Goal: Task Accomplishment & Management: Complete application form

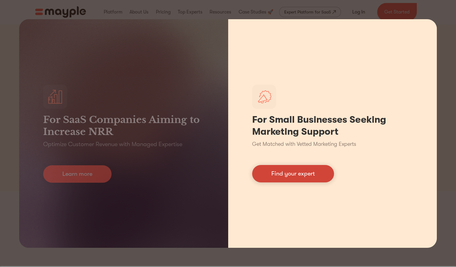
click at [303, 175] on link "Find your expert" at bounding box center [293, 173] width 82 height 17
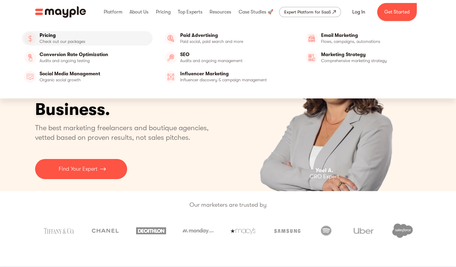
click at [55, 38] on link "Pricing" at bounding box center [87, 38] width 131 height 14
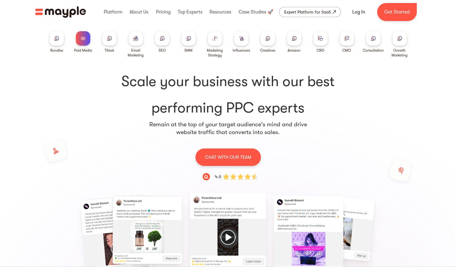
click at [131, 42] on div at bounding box center [136, 38] width 14 height 14
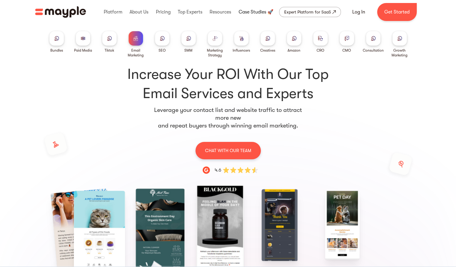
click at [251, 13] on link at bounding box center [256, 11] width 38 height 19
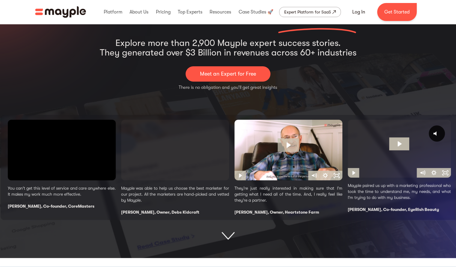
scroll to position [49, 0]
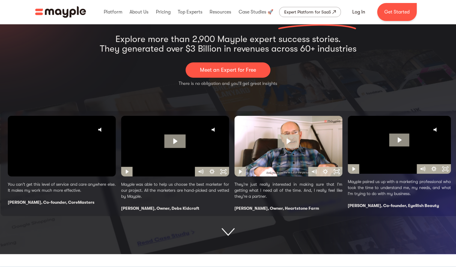
drag, startPoint x: 460, startPoint y: 29, endPoint x: 456, endPoint y: 26, distance: 4.5
click at [456, 26] on html "By continuing to use this site you agree to our Cookie Policy Got it Join us LI…" at bounding box center [228, 84] width 456 height 267
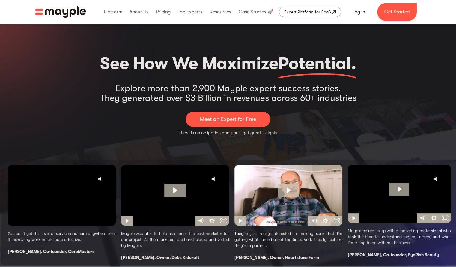
click at [209, 126] on link "Meet an Expert for Free" at bounding box center [228, 119] width 85 height 15
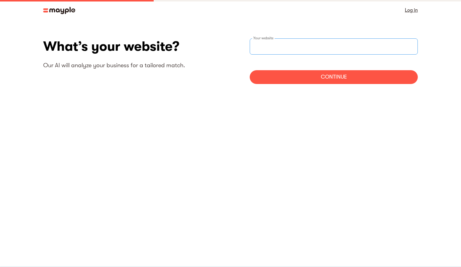
click at [275, 48] on input "websiteStep" at bounding box center [334, 46] width 168 height 16
